Goal: Complete application form

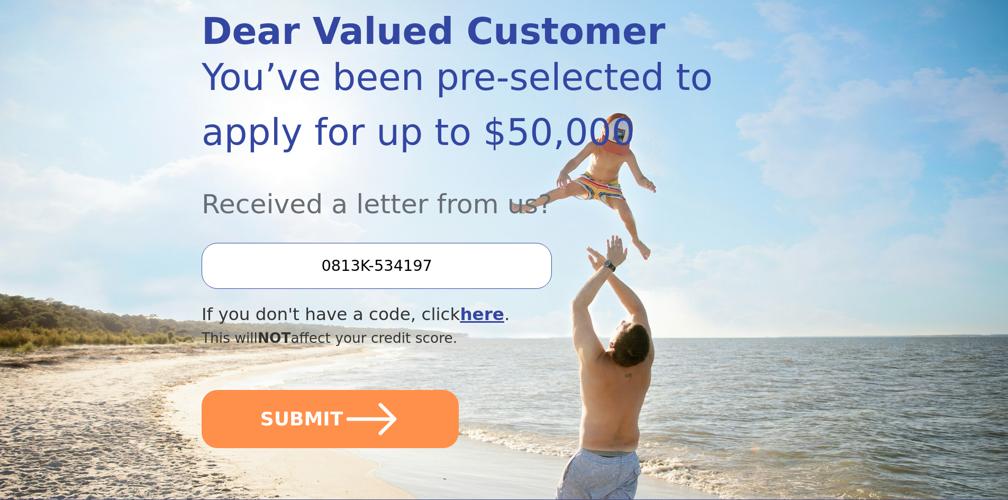
scroll to position [159, 0]
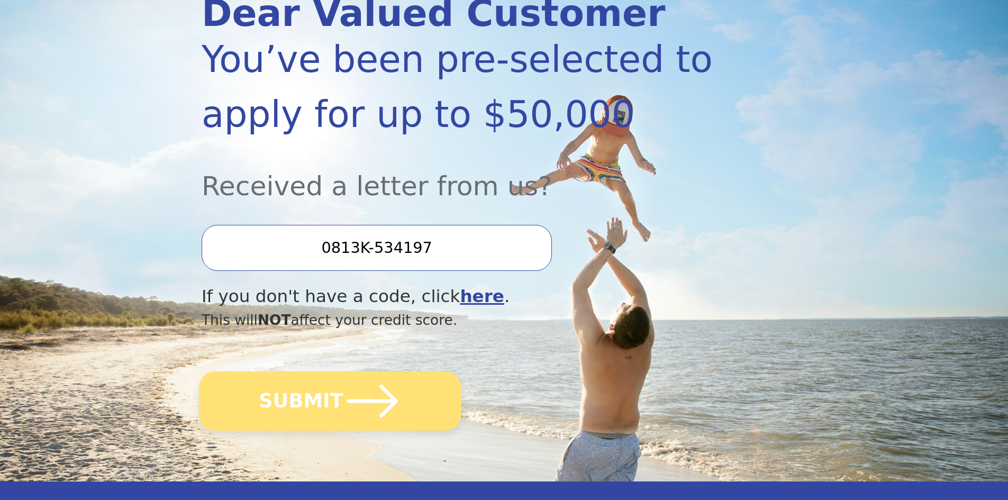
click at [313, 403] on button "SUBMIT" at bounding box center [330, 400] width 262 height 59
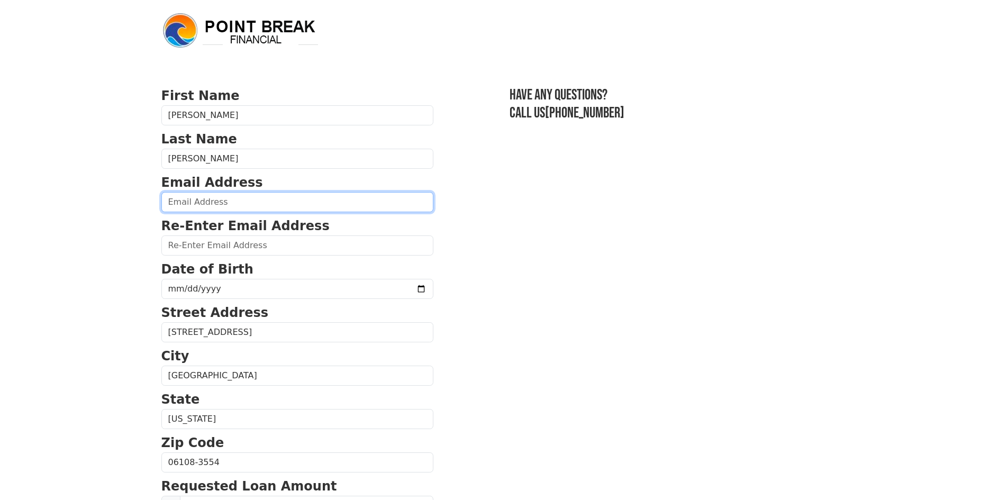
click at [203, 199] on input "email" at bounding box center [297, 202] width 272 height 20
type input "rivr2020@gmail.com"
type input "(860) 778-5526"
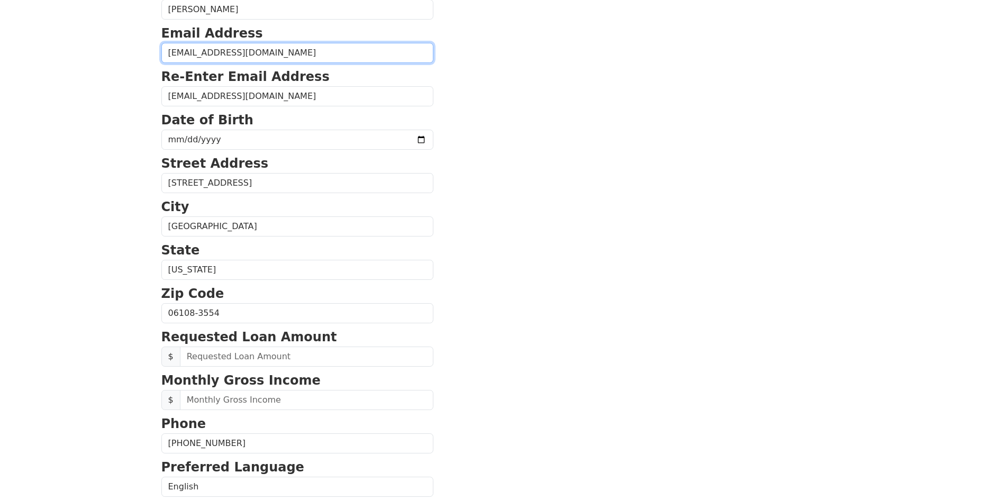
scroll to position [131, 0]
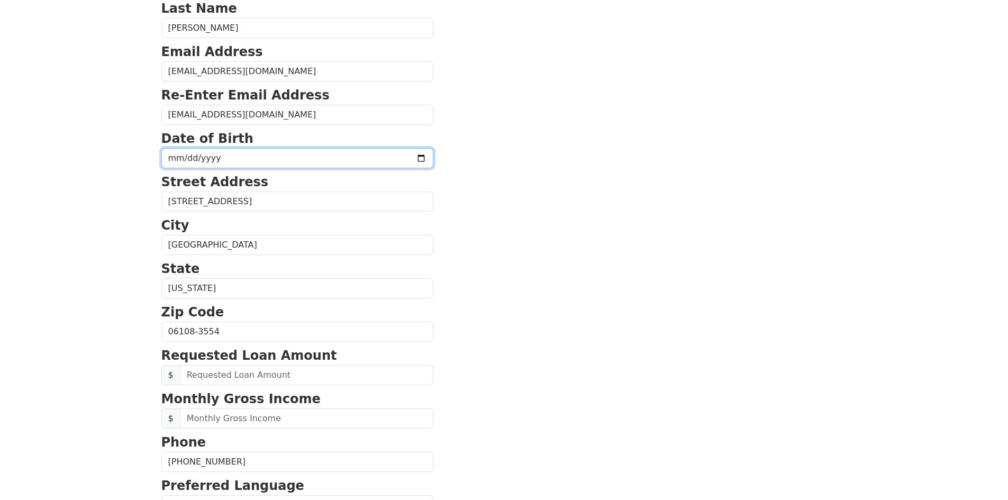
click at [176, 157] on input "date" at bounding box center [297, 158] width 272 height 20
type input "1978-07-23"
click at [132, 167] on body "First Name Jeanne Last Name Soto Email Address rivr2020@gmail.com Re-Enter Emai…" at bounding box center [504, 119] width 1008 height 500
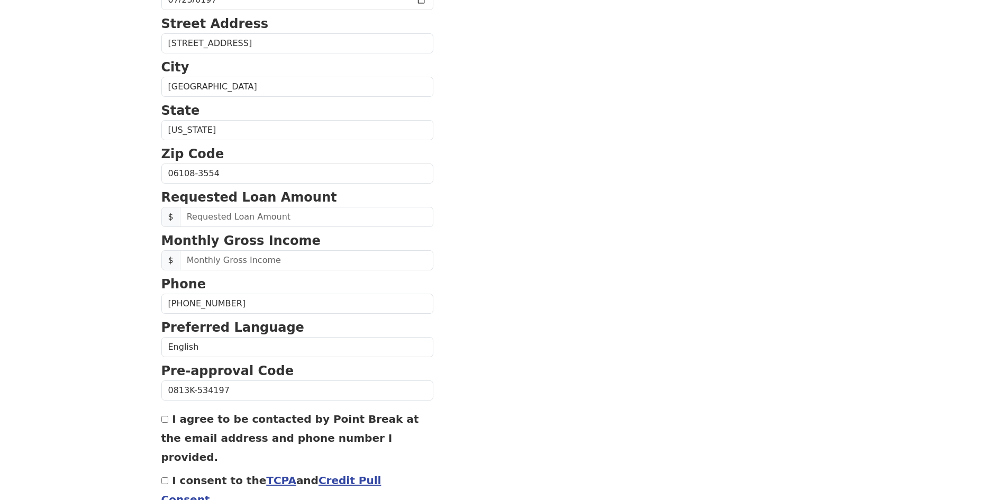
scroll to position [289, 0]
click at [184, 217] on input "text" at bounding box center [306, 216] width 253 height 20
drag, startPoint x: 237, startPoint y: 217, endPoint x: 96, endPoint y: 218, distance: 140.7
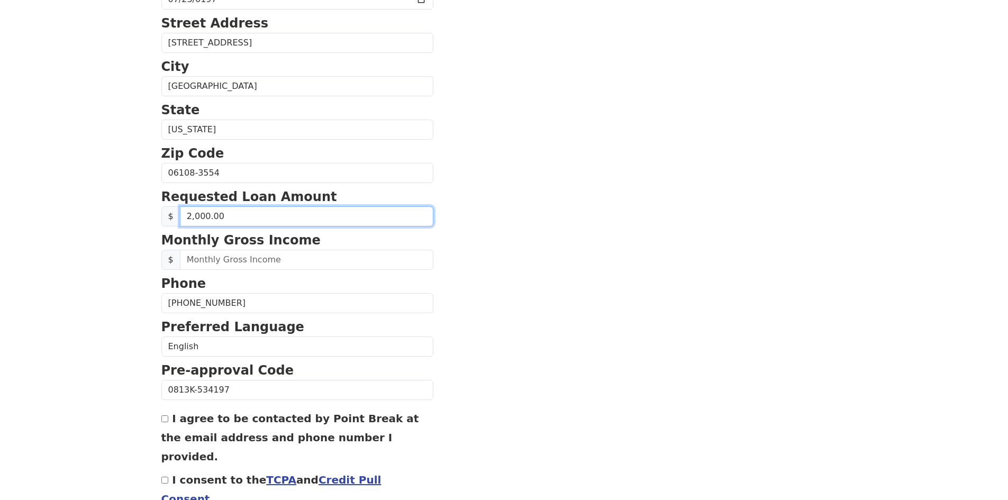
type input "20,000.00"
click at [513, 217] on section "First Name Jeanne Last Name Soto Email Address rivr2020@gmail.com Re-Enter Emai…" at bounding box center [504, 174] width 686 height 754
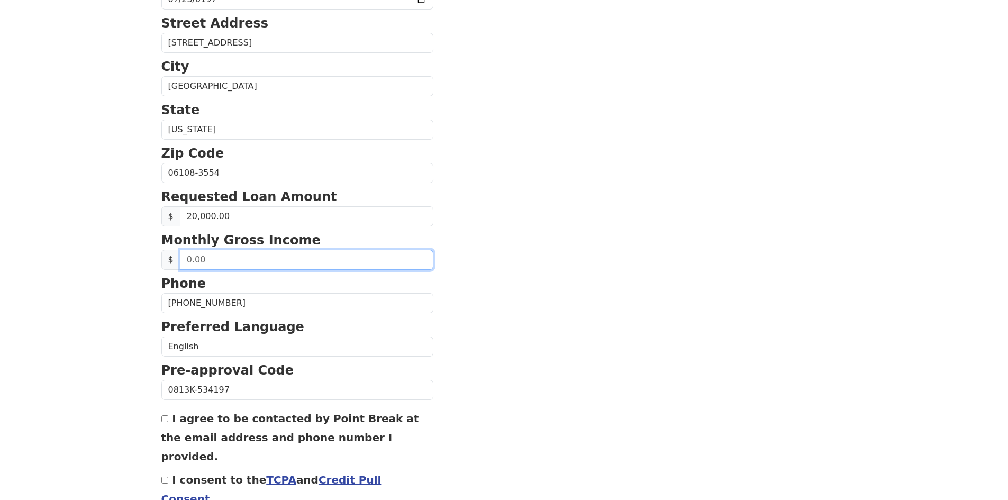
drag, startPoint x: 209, startPoint y: 261, endPoint x: 160, endPoint y: 265, distance: 49.3
click at [161, 266] on div "$" at bounding box center [297, 260] width 272 height 20
type input "82,000.00"
click at [545, 247] on section "First Name Jeanne Last Name Soto Email Address rivr2020@gmail.com Re-Enter Emai…" at bounding box center [504, 174] width 686 height 754
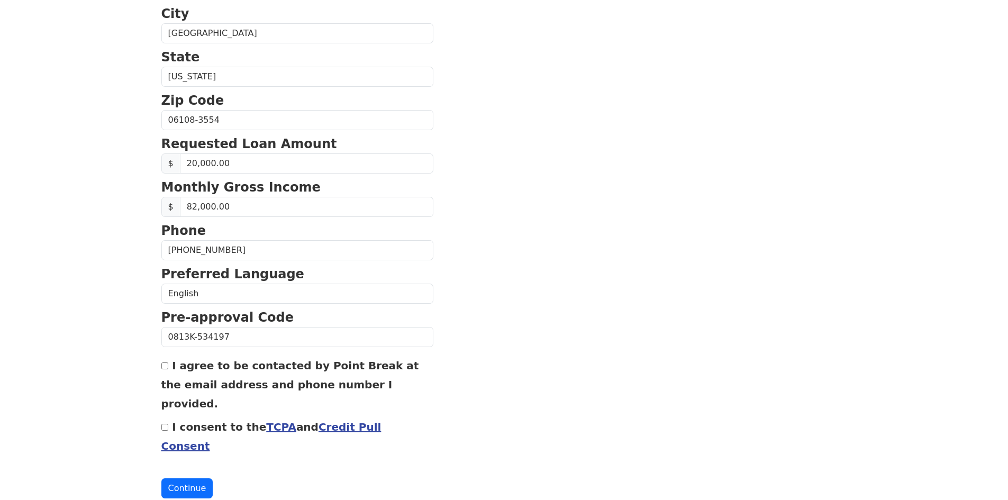
click at [166, 364] on input "I agree to be contacted by Point Break at the email address and phone number I …" at bounding box center [164, 365] width 7 height 7
checkbox input "true"
click at [165, 417] on div "I consent to the TCPA and Credit Pull Consent" at bounding box center [297, 436] width 272 height 38
click at [165, 424] on input "I consent to the TCPA and Credit Pull Consent" at bounding box center [164, 427] width 7 height 7
checkbox input "true"
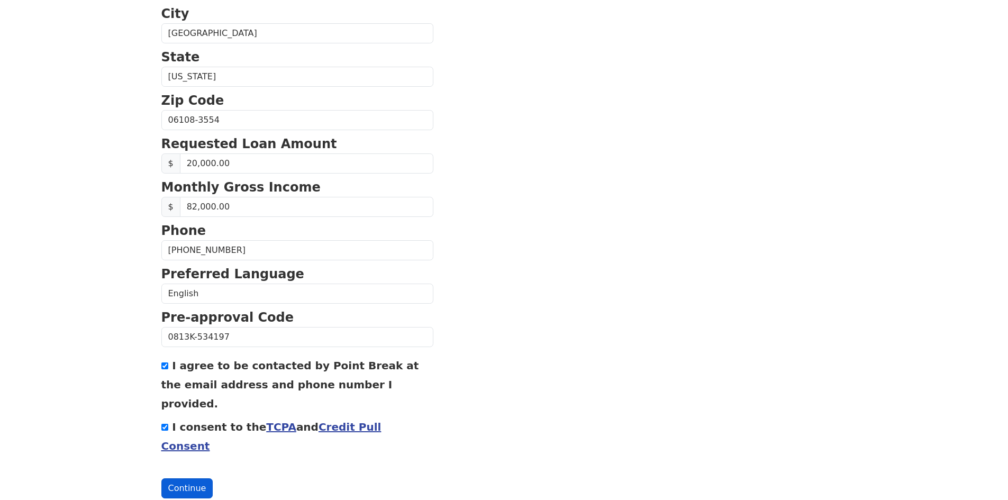
click at [182, 478] on button "Continue" at bounding box center [187, 488] width 52 height 20
